Goal: Task Accomplishment & Management: Complete application form

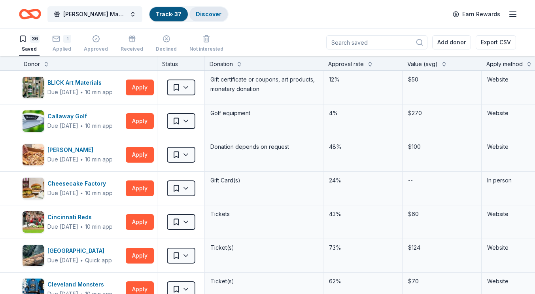
click at [198, 15] on link "Discover" at bounding box center [209, 14] width 26 height 7
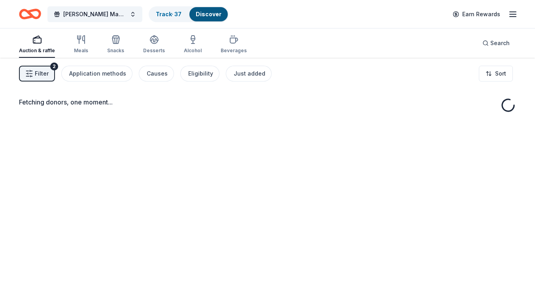
click at [38, 78] on span "Filter" at bounding box center [42, 73] width 14 height 9
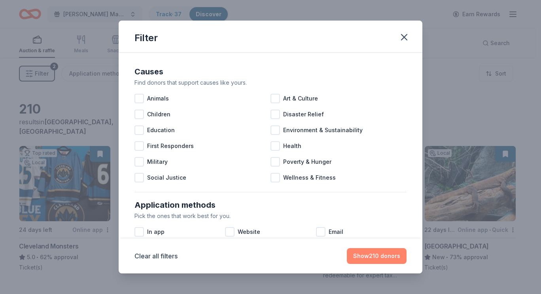
click at [387, 256] on button "Show 210 donors" at bounding box center [377, 256] width 60 height 16
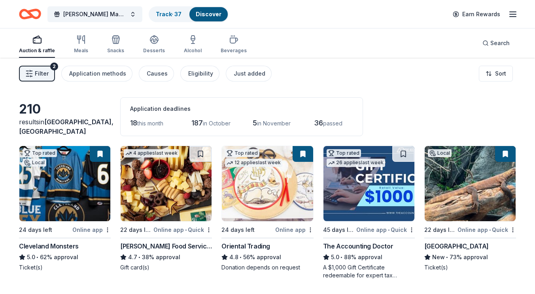
click at [33, 44] on icon "button" at bounding box center [36, 39] width 9 height 9
click at [29, 12] on icon "Home" at bounding box center [34, 14] width 12 height 8
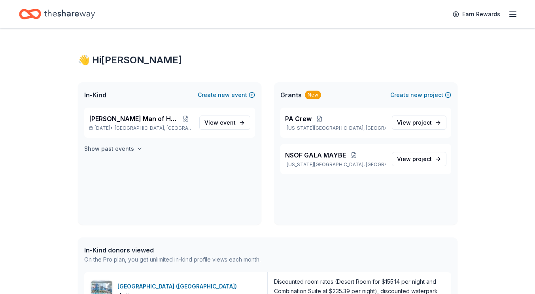
click at [124, 149] on h4 "Show past events" at bounding box center [109, 148] width 50 height 9
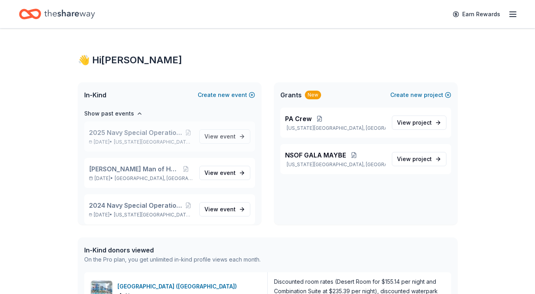
scroll to position [36, 0]
click at [225, 173] on span "event" at bounding box center [228, 172] width 16 height 7
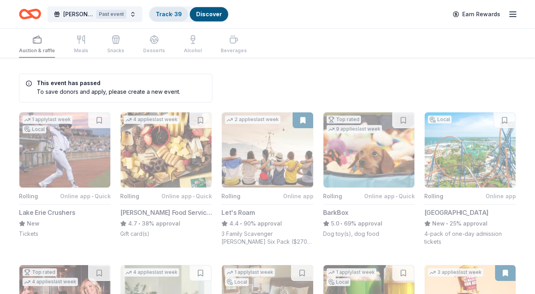
click at [171, 14] on link "Track · 39" at bounding box center [169, 14] width 26 height 7
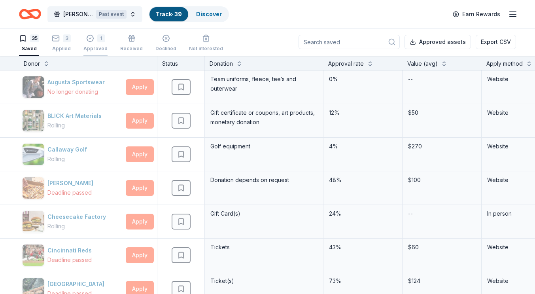
click at [93, 47] on div "Approved" at bounding box center [95, 48] width 24 height 6
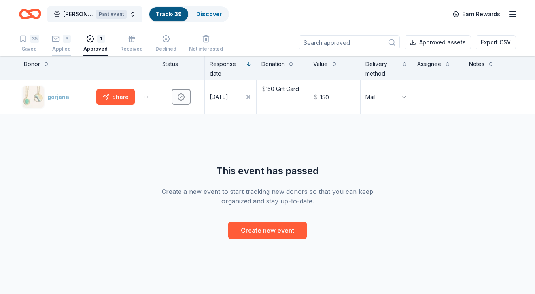
click at [62, 46] on div "Applied" at bounding box center [61, 49] width 19 height 6
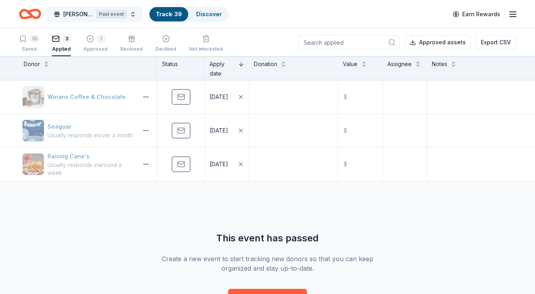
click at [119, 16] on div "Past event" at bounding box center [111, 14] width 30 height 9
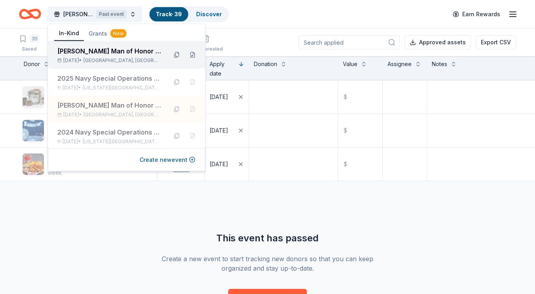
click at [96, 53] on div "[PERSON_NAME] Man of Honor 5k" at bounding box center [109, 50] width 104 height 9
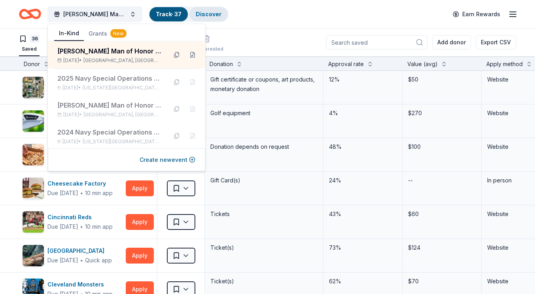
click at [212, 13] on link "Discover" at bounding box center [209, 14] width 26 height 7
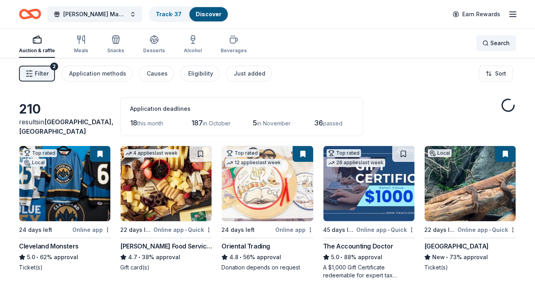
click at [493, 46] on span "Search" at bounding box center [499, 42] width 19 height 9
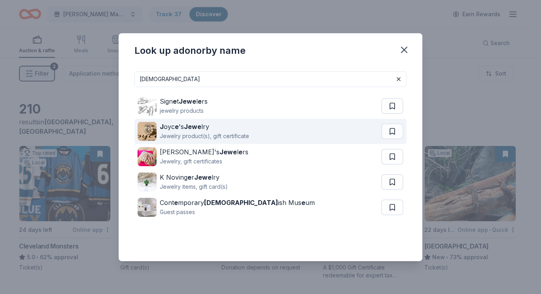
click at [185, 126] on strong "Jewe" at bounding box center [192, 127] width 17 height 8
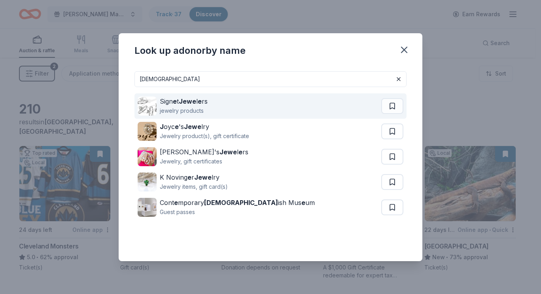
click at [228, 105] on div "Sign e t Jewe l e rs jewelry products" at bounding box center [260, 105] width 244 height 25
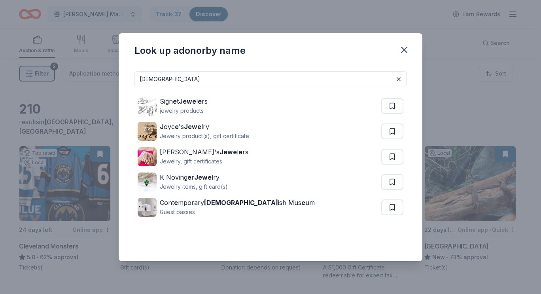
click at [187, 81] on input "jew" at bounding box center [270, 79] width 272 height 16
type input "j"
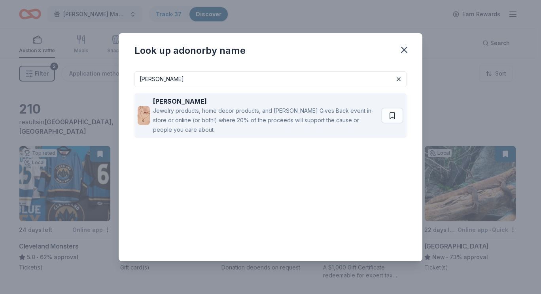
type input "kendra scott"
click at [211, 112] on div "Jewelry products, home decor products, and Kendra Gives Back event in-store or …" at bounding box center [265, 120] width 225 height 28
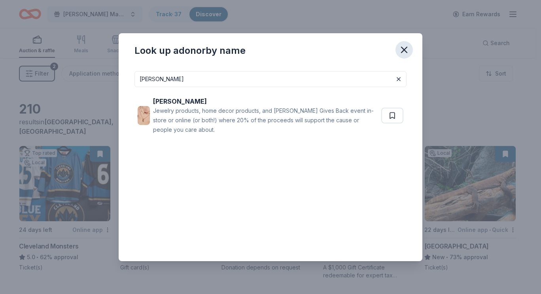
click at [403, 48] on icon "button" at bounding box center [404, 50] width 6 height 6
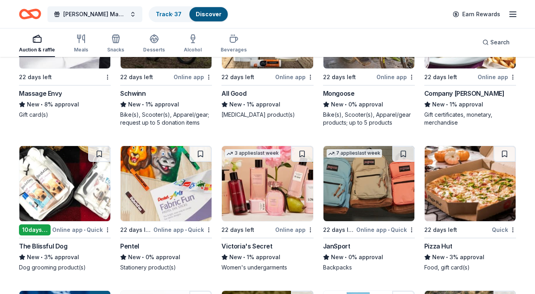
scroll to position [4895, 0]
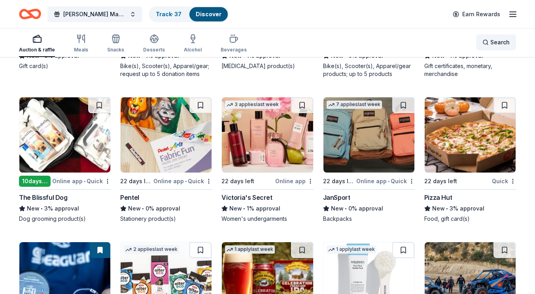
click at [484, 38] on div "Search" at bounding box center [496, 42] width 27 height 9
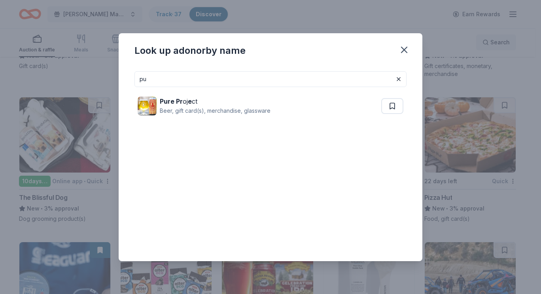
type input "p"
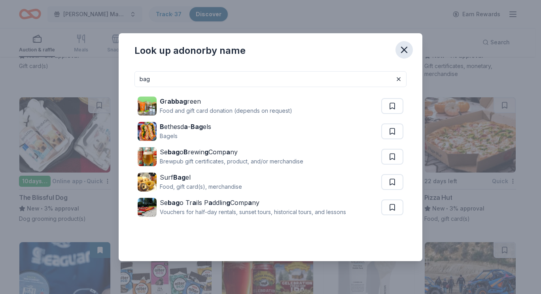
type input "bag"
click at [403, 48] on icon "button" at bounding box center [404, 49] width 11 height 11
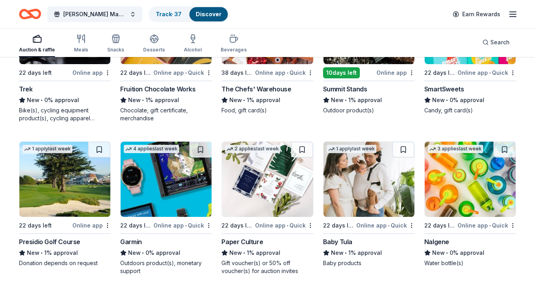
scroll to position [5488, 0]
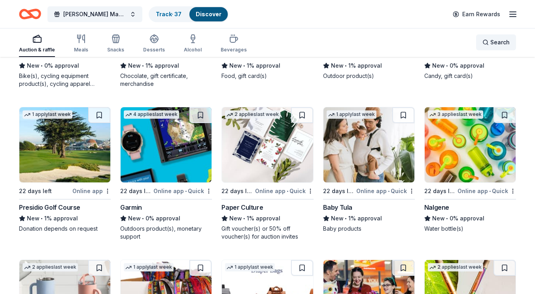
click at [500, 41] on span "Search" at bounding box center [499, 42] width 19 height 9
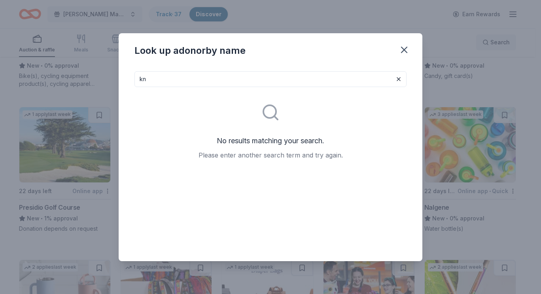
type input "k"
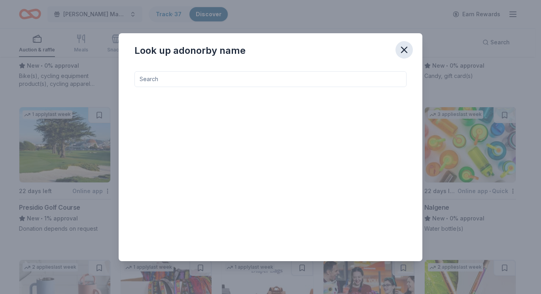
click at [402, 50] on icon "button" at bounding box center [404, 49] width 11 height 11
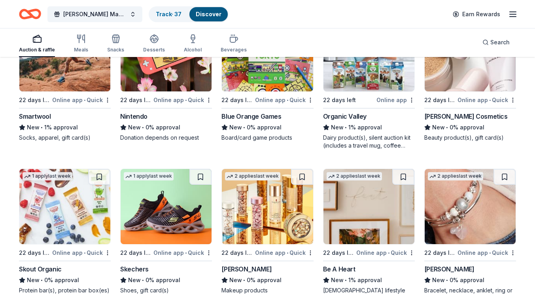
scroll to position [6049, 0]
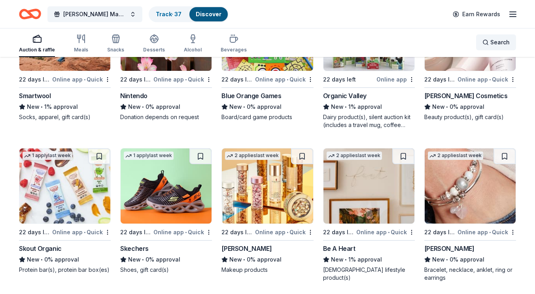
click at [495, 45] on span "Search" at bounding box center [499, 42] width 19 height 9
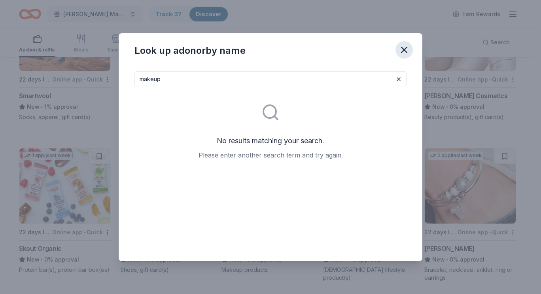
type input "makeup"
click at [405, 49] on icon "button" at bounding box center [404, 50] width 6 height 6
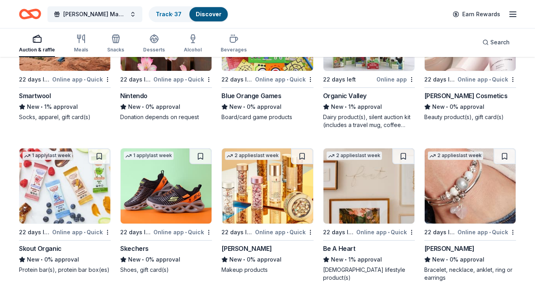
click at [31, 12] on icon "Home" at bounding box center [30, 14] width 22 height 19
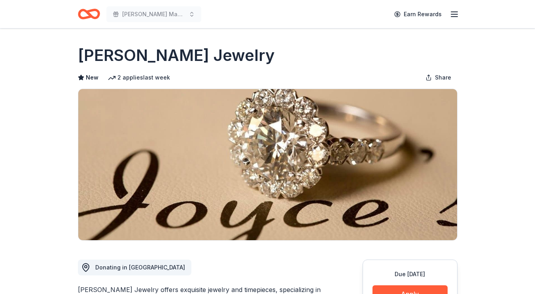
click at [185, 126] on img at bounding box center [267, 164] width 379 height 151
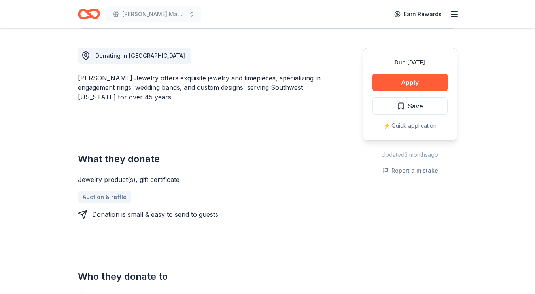
scroll to position [204, 0]
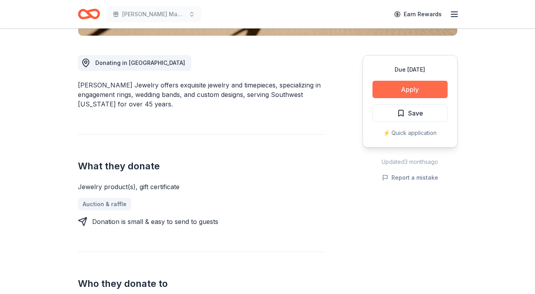
click at [398, 89] on button "Apply" at bounding box center [410, 89] width 75 height 17
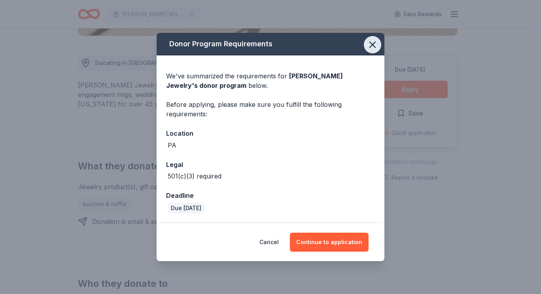
click at [373, 48] on icon "button" at bounding box center [372, 44] width 11 height 11
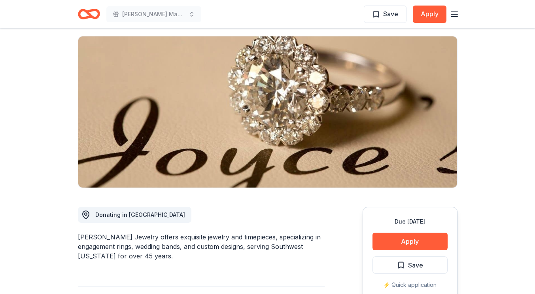
scroll to position [0, 0]
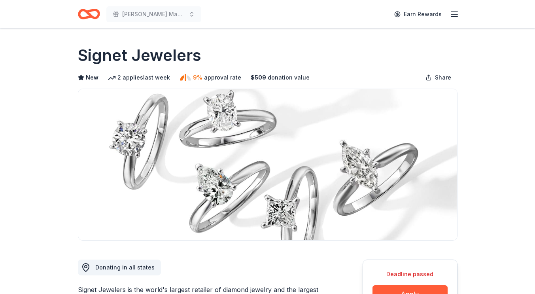
scroll to position [23, 0]
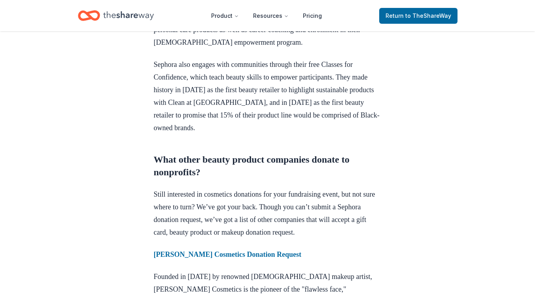
scroll to position [524, 0]
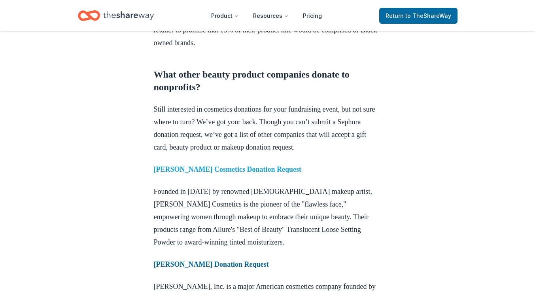
click at [184, 173] on strong "[PERSON_NAME] Cosmetics Donation Request" at bounding box center [228, 169] width 148 height 8
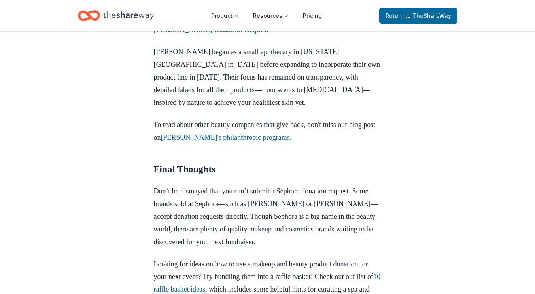
scroll to position [1093, 0]
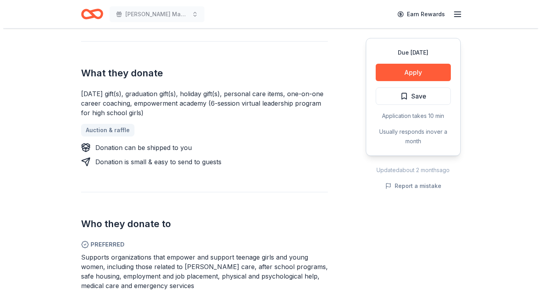
scroll to position [297, 0]
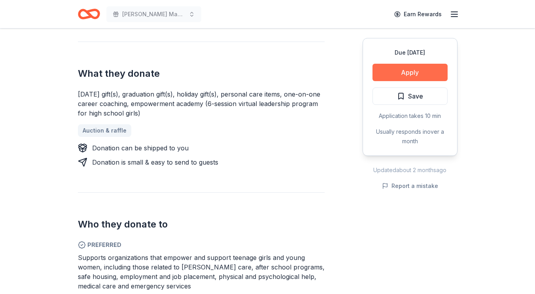
click at [397, 70] on button "Apply" at bounding box center [410, 72] width 75 height 17
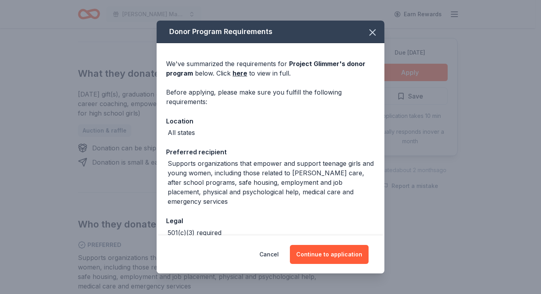
scroll to position [44, 0]
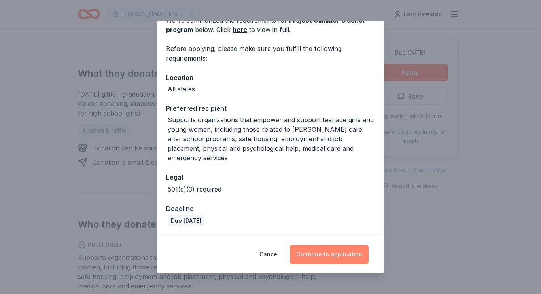
click at [320, 254] on button "Continue to application" at bounding box center [329, 254] width 79 height 19
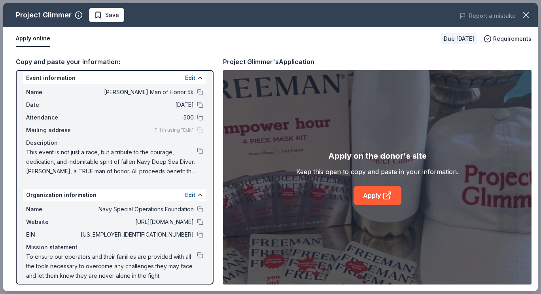
scroll to position [6, 0]
click at [197, 150] on button at bounding box center [200, 151] width 6 height 6
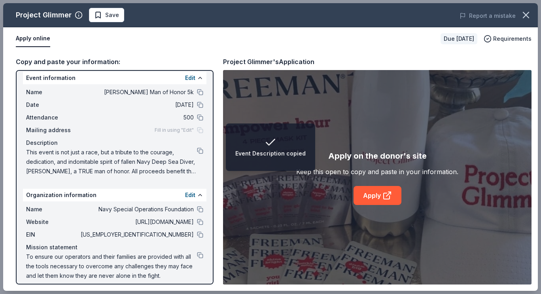
click at [140, 158] on span "This event is not just a race, but a tribute to the courage, dedication, and in…" at bounding box center [111, 162] width 171 height 28
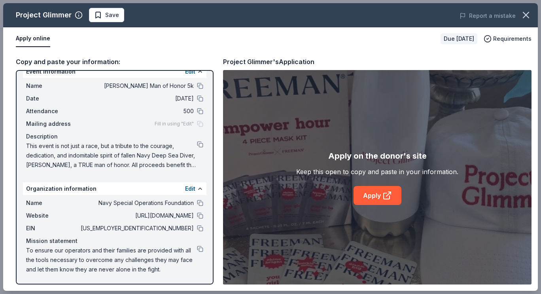
scroll to position [11, 0]
click at [371, 194] on link "Apply" at bounding box center [378, 195] width 48 height 19
